Goal: Information Seeking & Learning: Learn about a topic

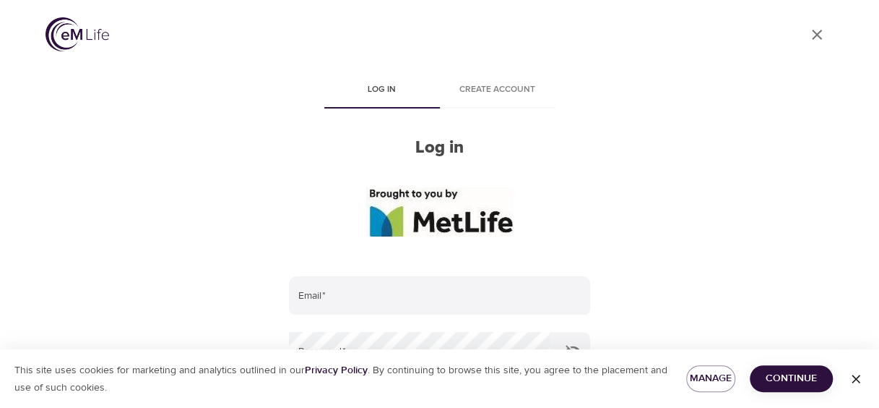
scroll to position [72, 0]
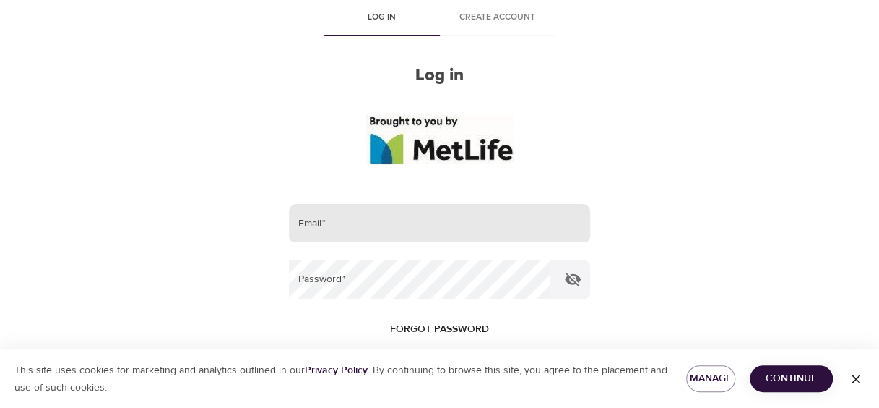
click at [341, 228] on input "email" at bounding box center [439, 223] width 301 height 39
type input "kate.blumenthal@metlife.com"
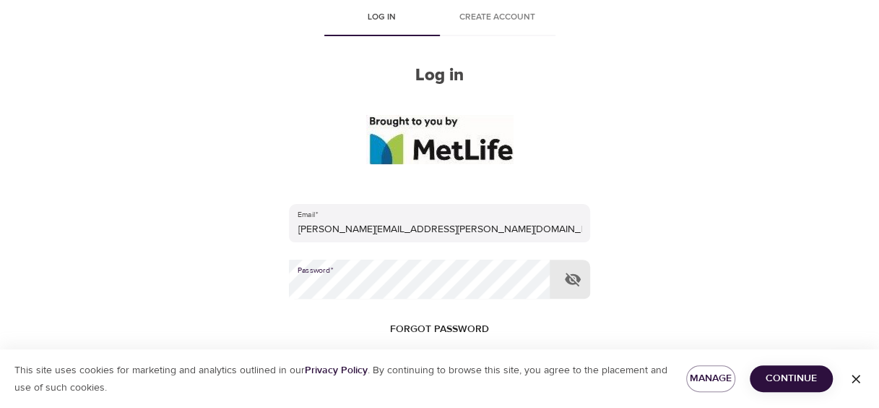
click at [809, 373] on span "Continue" at bounding box center [792, 378] width 60 height 18
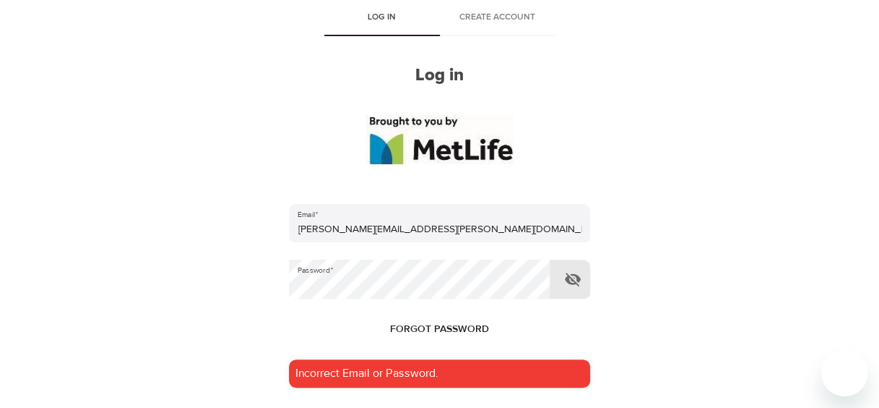
scroll to position [92, 0]
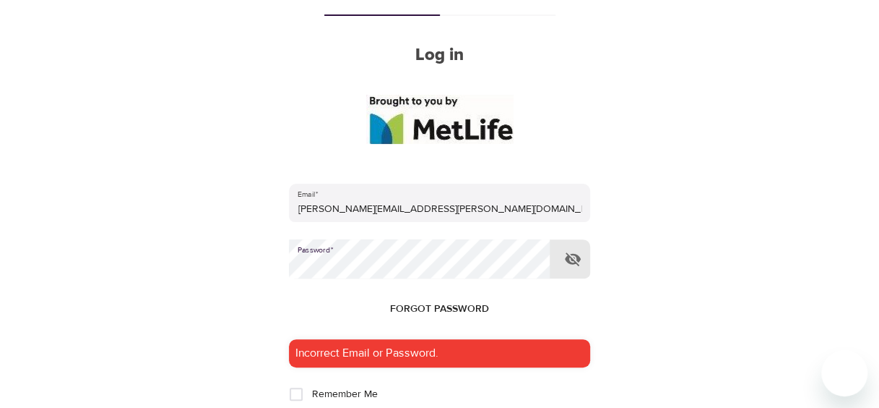
drag, startPoint x: 202, startPoint y: 264, endPoint x: 187, endPoint y: 298, distance: 36.2
click at [187, 298] on div "User Profile Log in Create account Log in Email   * kate.blumenthal@metlife.com…" at bounding box center [440, 112] width 824 height 408
click at [200, 257] on div "User Profile Log in Create account Log in Email   * kate.blumenthal@metlife.com…" at bounding box center [440, 112] width 824 height 408
click at [577, 264] on icon "button" at bounding box center [573, 259] width 16 height 14
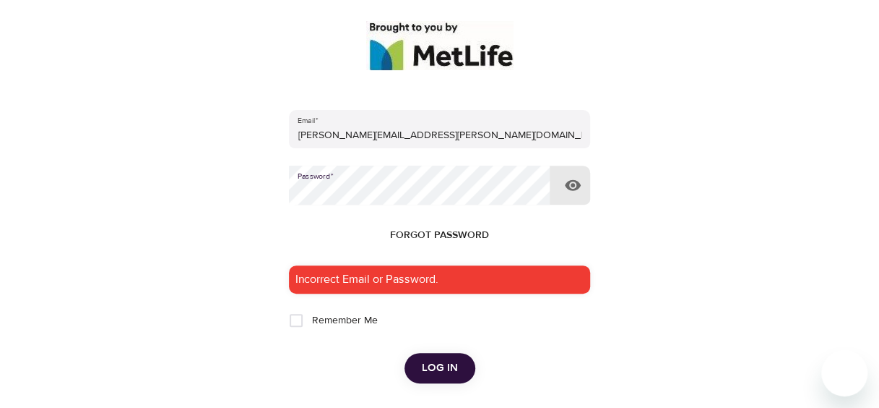
scroll to position [237, 0]
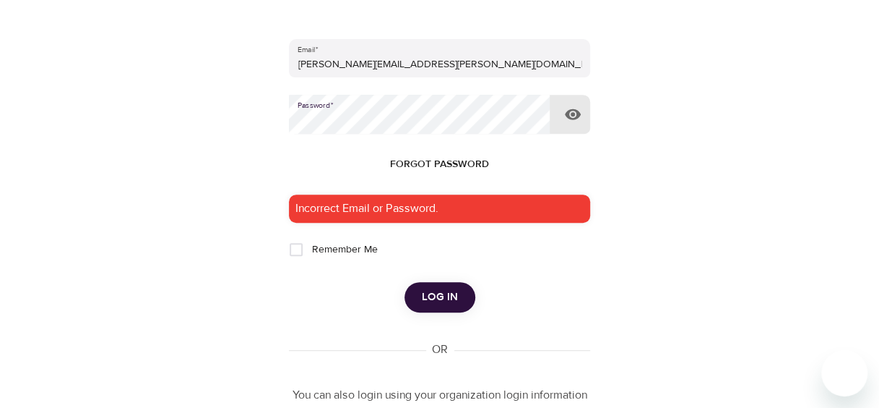
click at [335, 254] on span "Remember Me" at bounding box center [344, 249] width 66 height 15
click at [311, 254] on input "Remember Me" at bounding box center [296, 249] width 30 height 30
checkbox input "true"
click at [461, 313] on div "Email   * kate.blumenthal@metlife.com Password   * Forgot password Incorrect Em…" at bounding box center [439, 192] width 301 height 519
click at [455, 302] on span "Log in" at bounding box center [440, 297] width 36 height 19
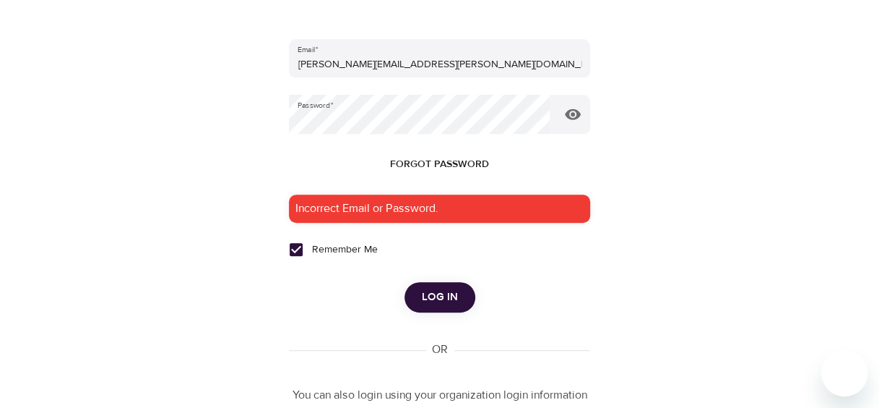
scroll to position [372, 0]
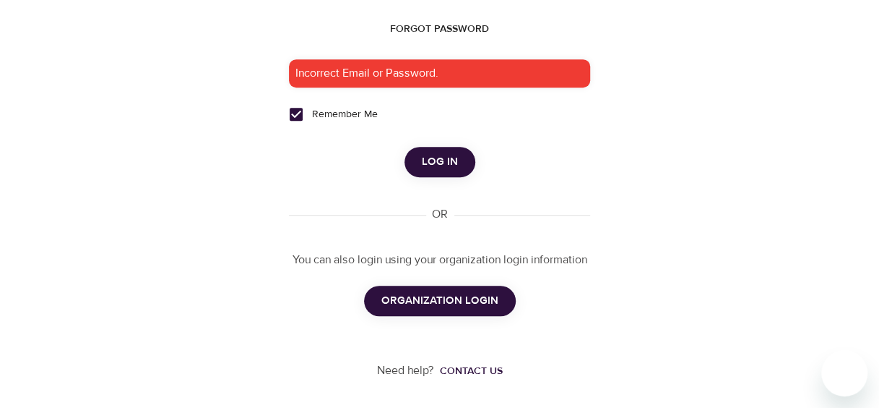
click at [418, 298] on span "ORGANIZATION LOGIN" at bounding box center [440, 300] width 117 height 19
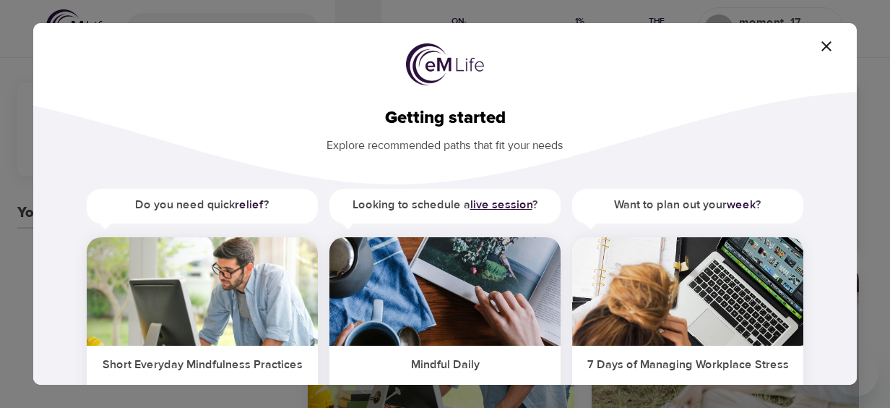
click at [503, 203] on b "live session" at bounding box center [501, 204] width 62 height 14
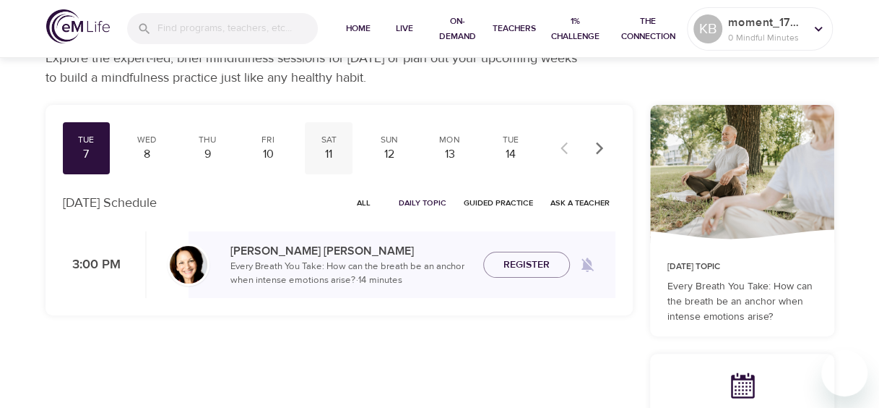
scroll to position [72, 0]
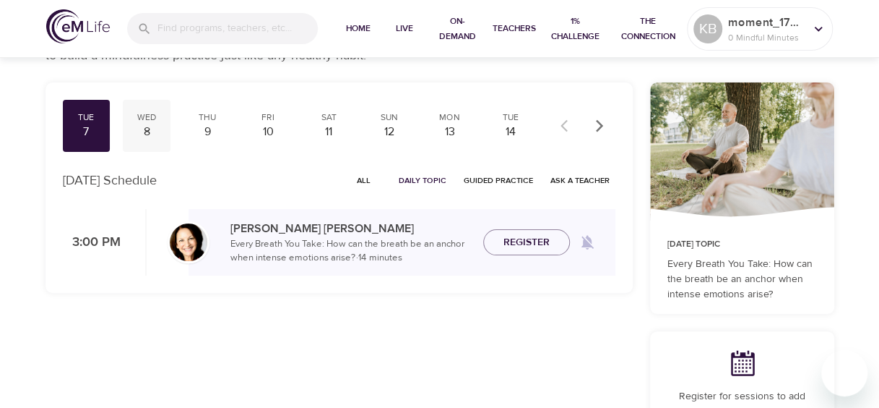
click at [155, 124] on div "8" at bounding box center [147, 132] width 36 height 17
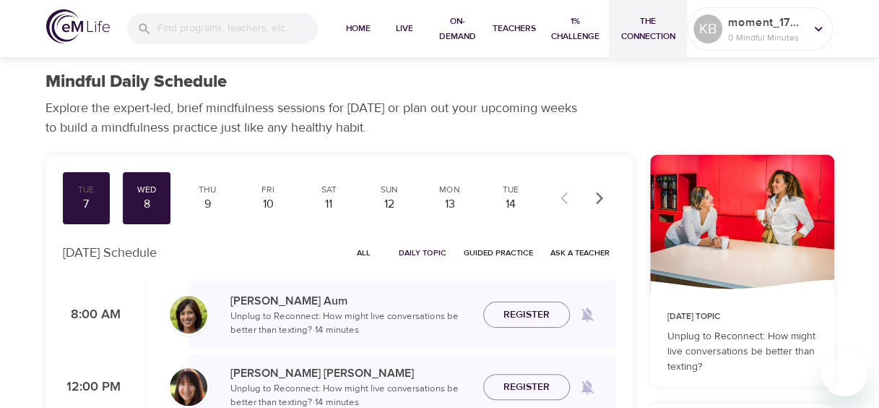
click at [642, 35] on span "The Connection" at bounding box center [648, 29] width 66 height 30
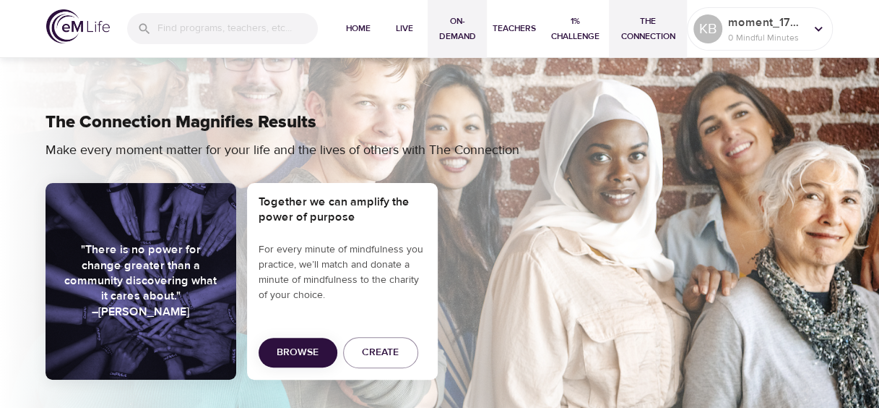
click at [469, 20] on span "On-Demand" at bounding box center [458, 29] width 48 height 30
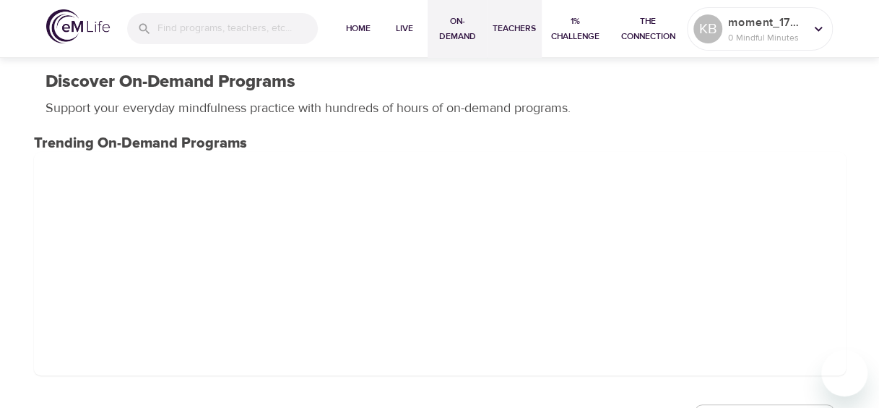
click at [502, 33] on span "Teachers" at bounding box center [514, 28] width 43 height 15
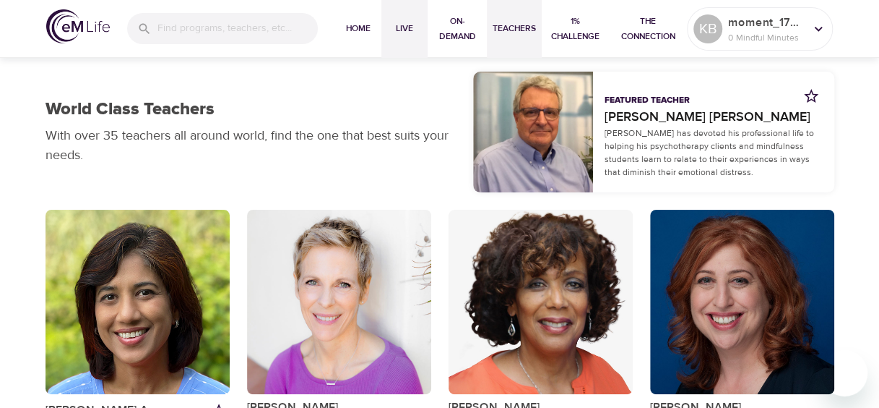
click at [408, 53] on button "Live" at bounding box center [405, 29] width 46 height 58
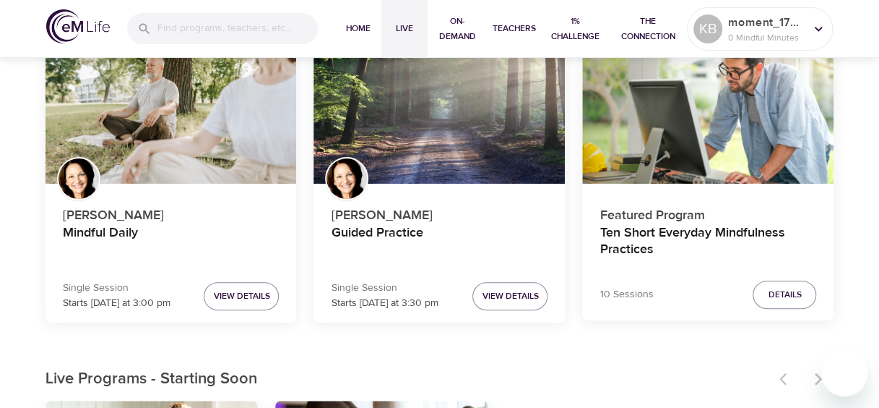
scroll to position [434, 0]
